Goal: Transaction & Acquisition: Purchase product/service

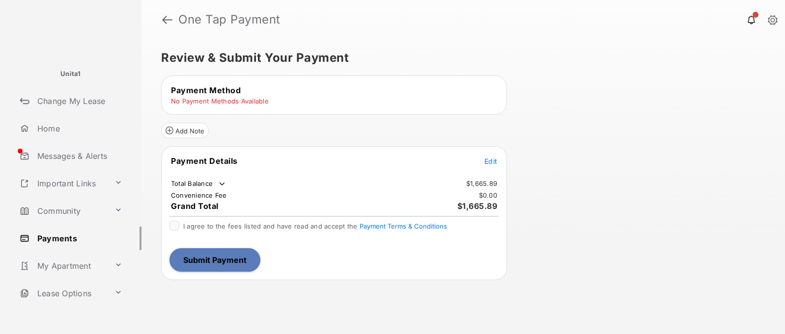
click at [254, 106] on table "Payment Method No Payment Methods Available" at bounding box center [334, 95] width 345 height 23
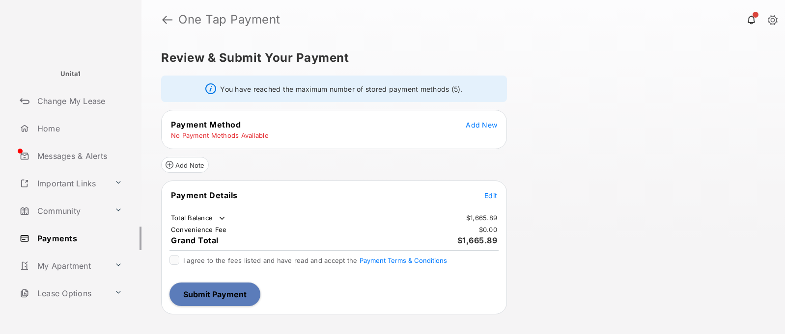
click at [487, 124] on span "Add New" at bounding box center [481, 125] width 31 height 8
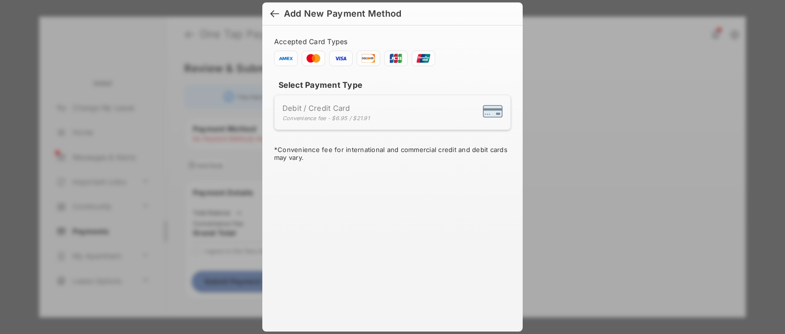
click at [380, 117] on div "Debit / Credit Card Convenience fee - $6.95 / $21.91" at bounding box center [392, 112] width 220 height 19
click at [317, 123] on li "Debit / Credit Card Convenience fee - $6.95 / $21.91" at bounding box center [392, 112] width 237 height 35
drag, startPoint x: 320, startPoint y: 120, endPoint x: 337, endPoint y: 118, distance: 17.8
click at [320, 120] on div "Convenience fee - $6.95 / $21.91" at bounding box center [325, 118] width 87 height 7
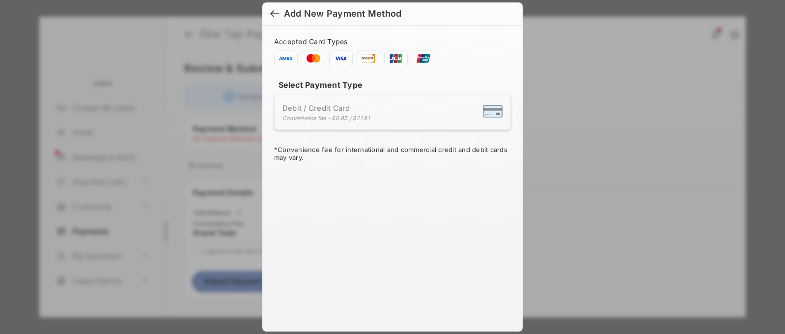
click at [337, 118] on div "Convenience fee - $6.95 / $21.91" at bounding box center [325, 118] width 87 height 7
